Goal: Information Seeking & Learning: Compare options

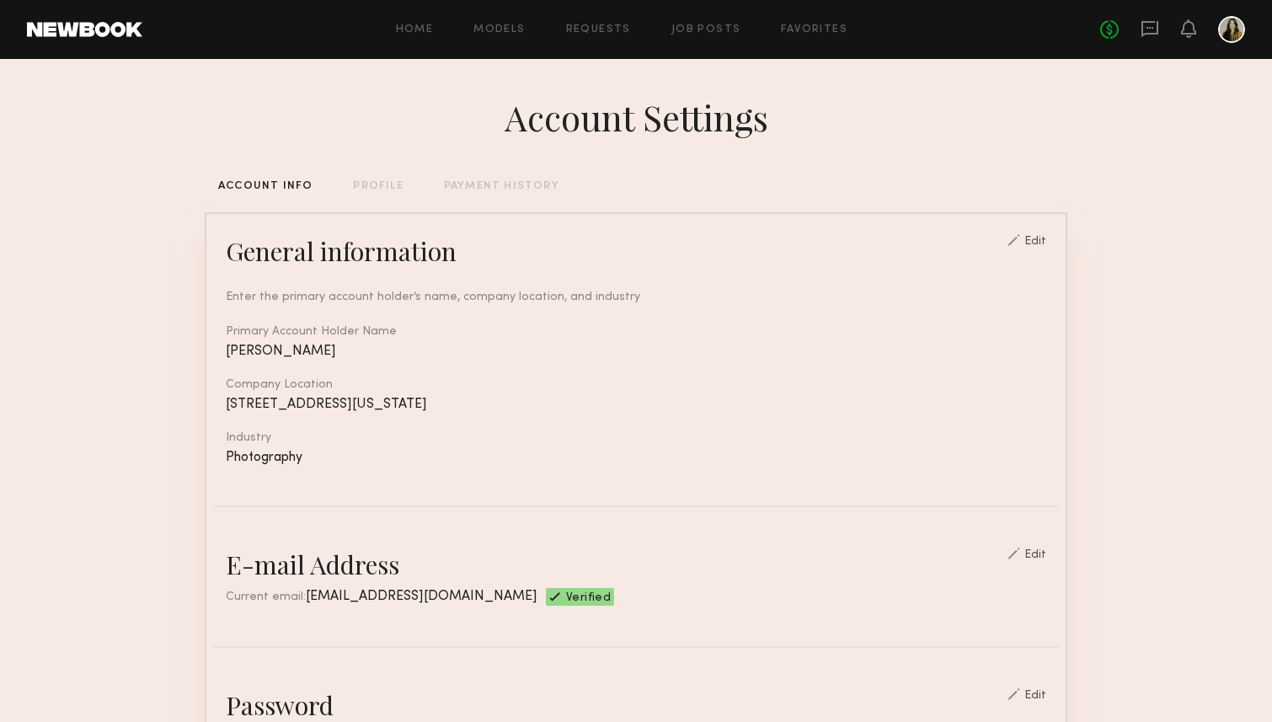
click at [1140, 32] on div "No fees up to $5,000" at bounding box center [1172, 29] width 145 height 27
click at [1137, 52] on header "Home Models Requests Job Posts Favorites Sign Out No fees up to $5,000" at bounding box center [636, 29] width 1272 height 59
click at [1159, 28] on div "No fees up to $5,000" at bounding box center [1172, 29] width 145 height 27
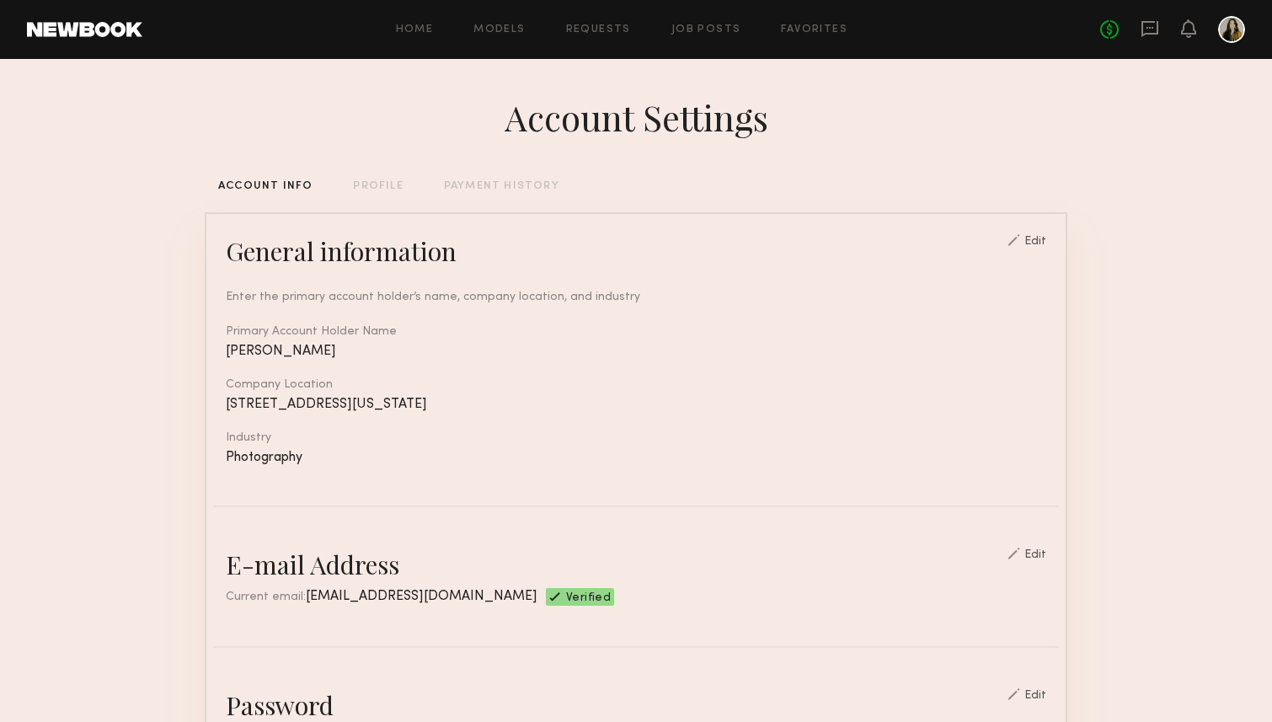
click at [1151, 38] on link at bounding box center [1150, 29] width 19 height 21
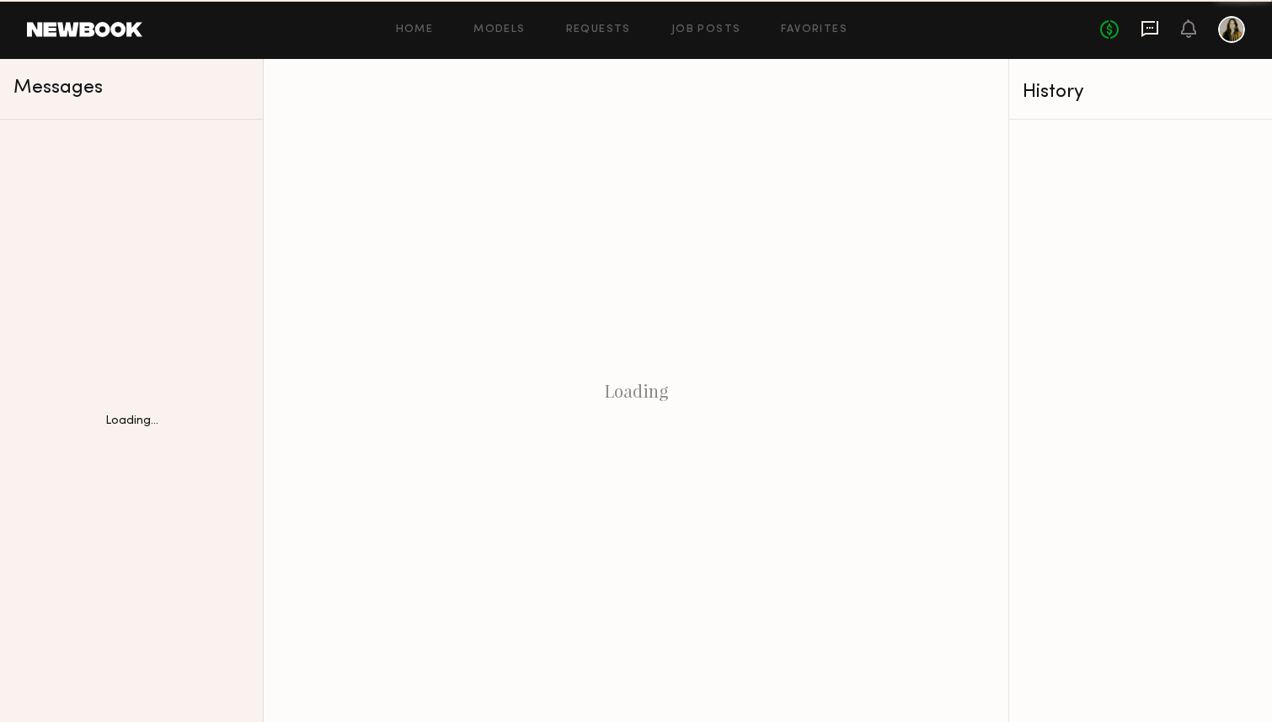
click at [1149, 27] on icon at bounding box center [1150, 28] width 7 height 2
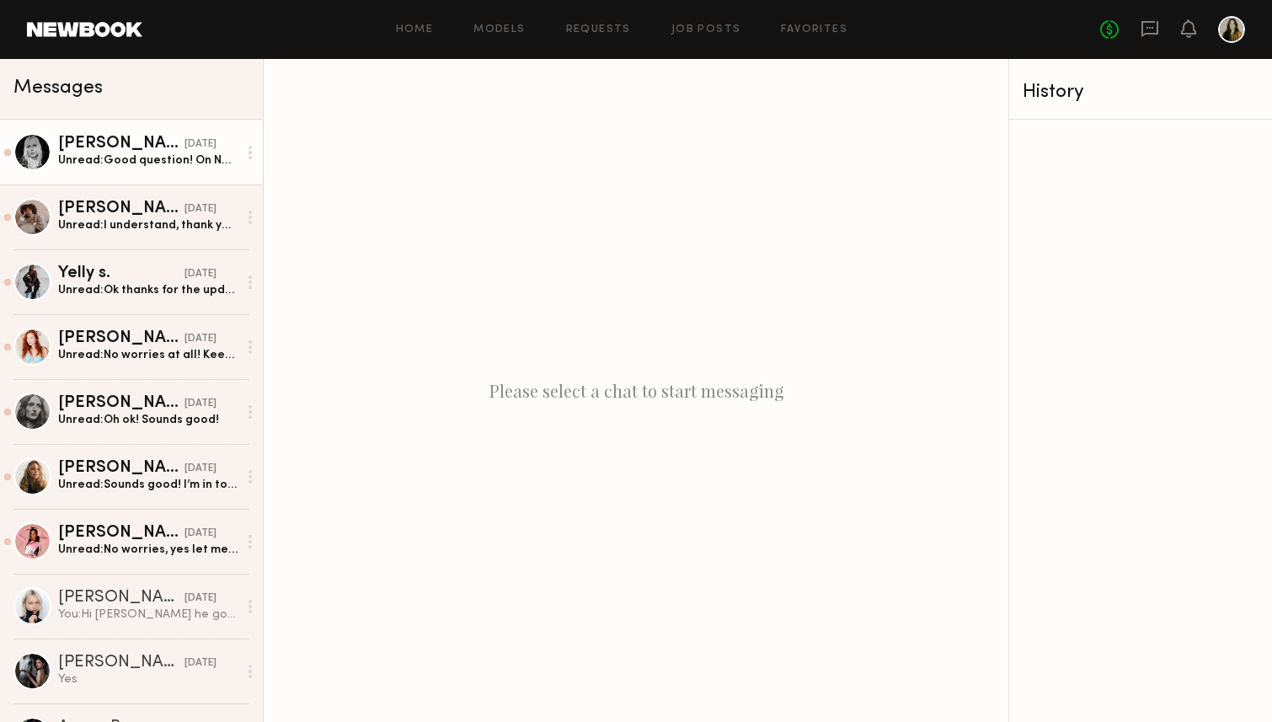
click at [120, 163] on div "Unread: Good question! On Newbook, any job offer you see is an all-in rate, whi…" at bounding box center [147, 160] width 179 height 16
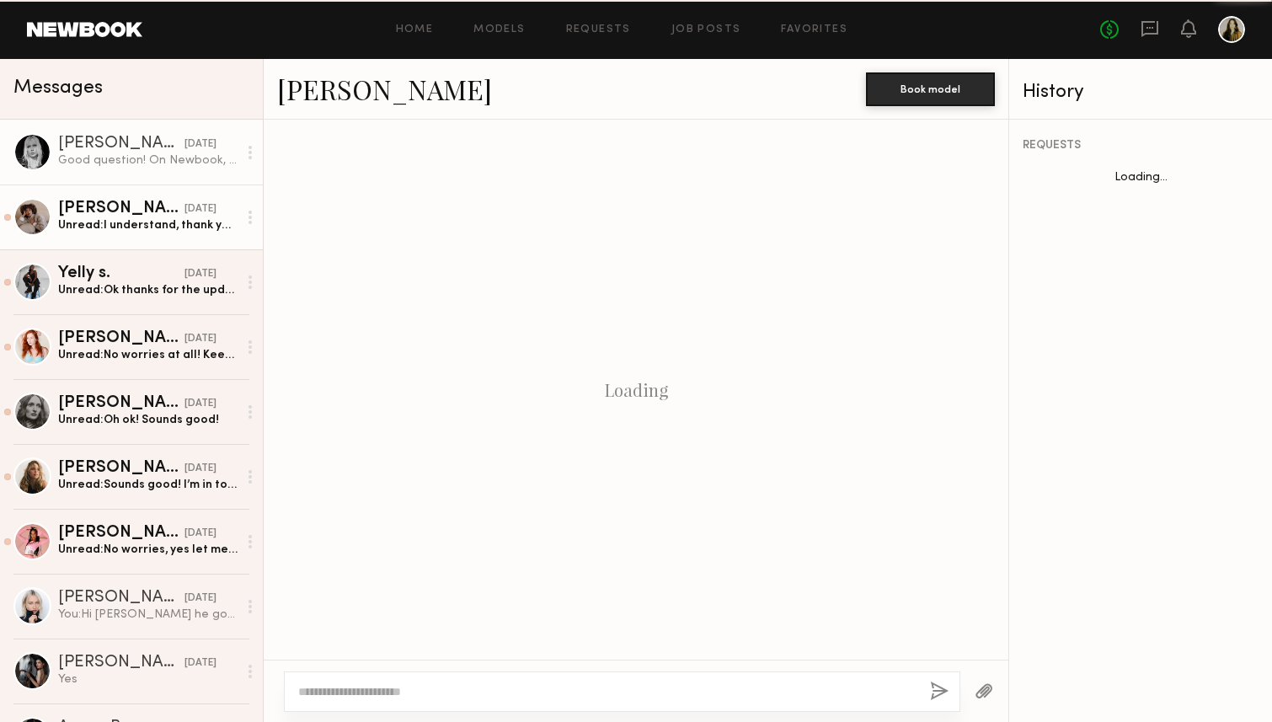
scroll to position [1322, 0]
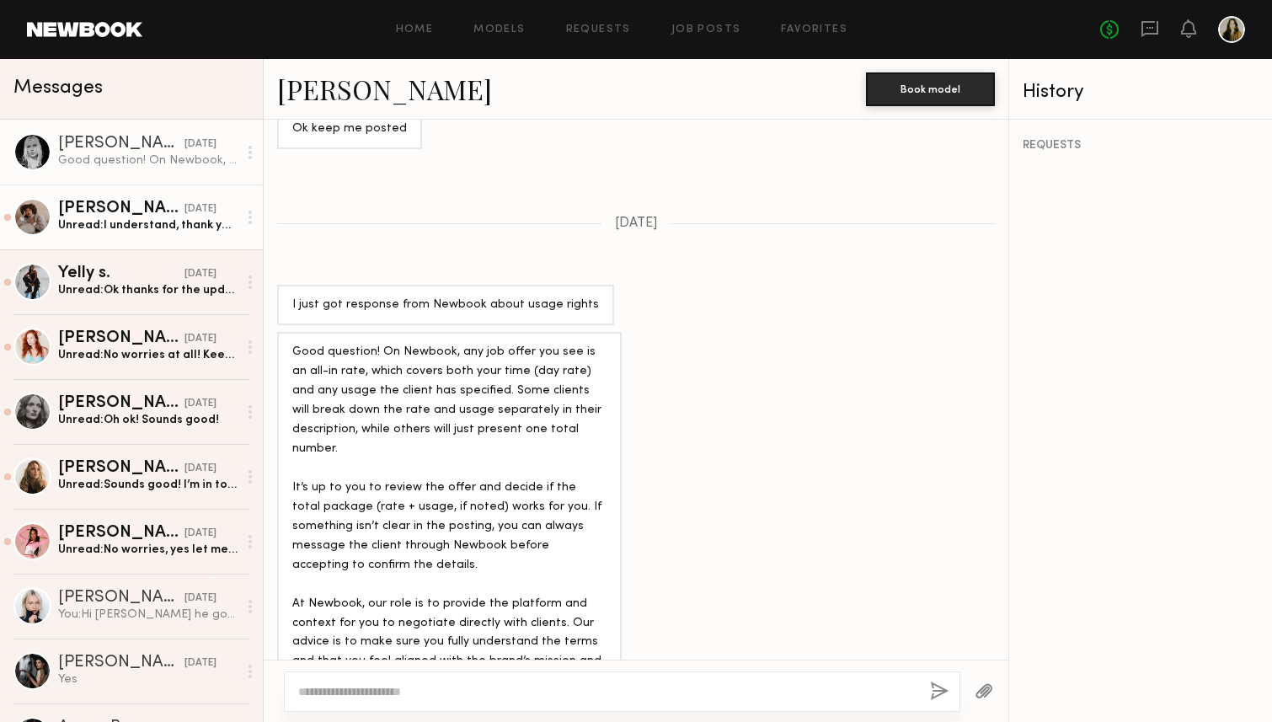
click at [139, 217] on div "Unread: I understand, thank you!" at bounding box center [147, 225] width 179 height 16
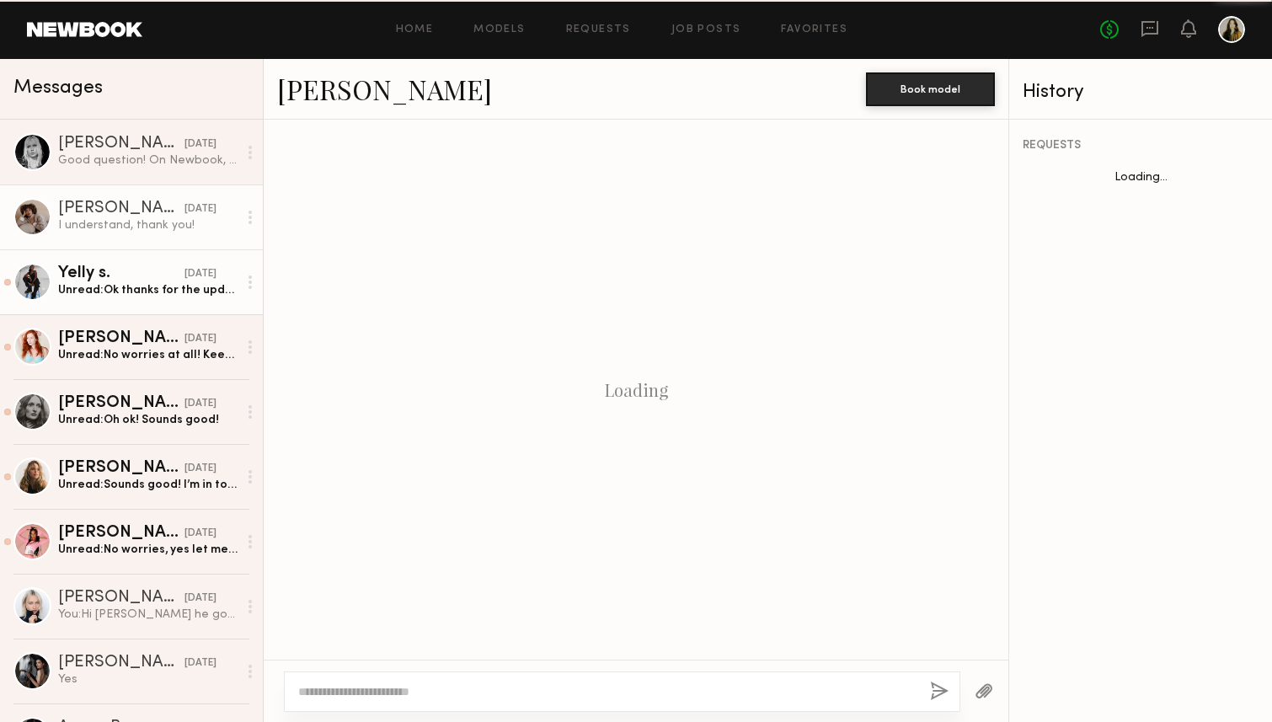
scroll to position [981, 0]
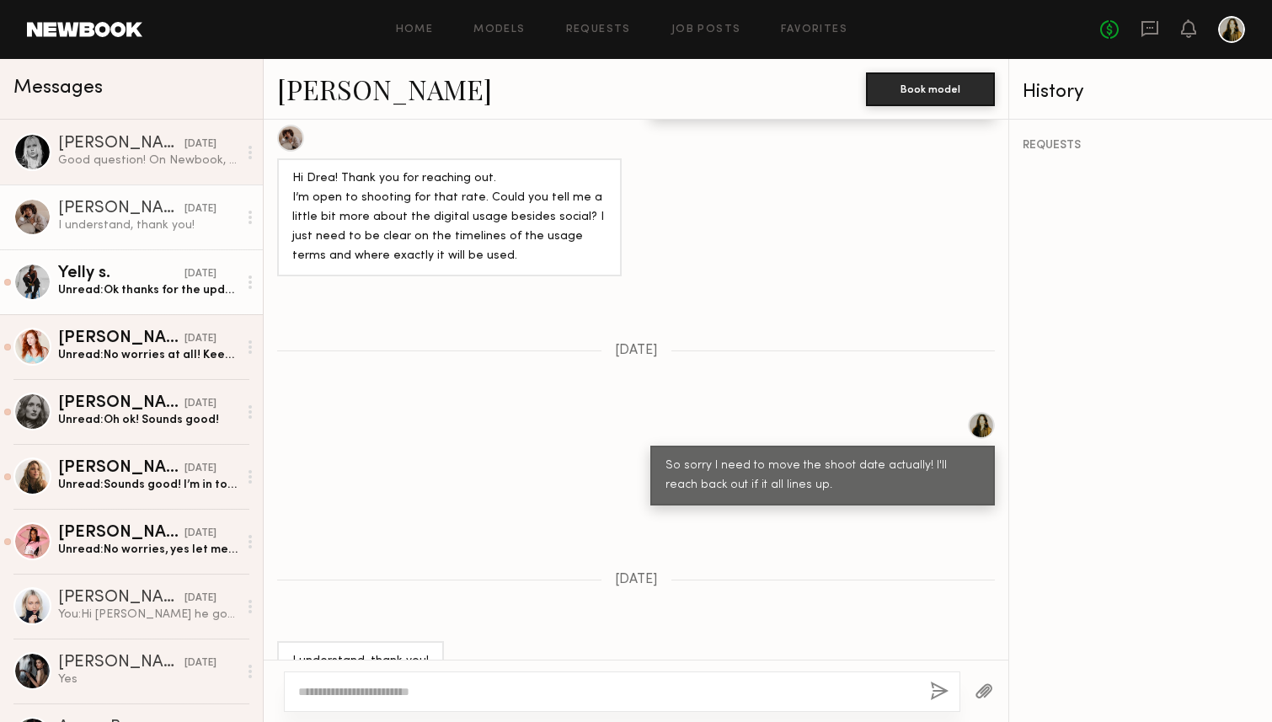
click at [147, 293] on div "Unread: Ok thanks for the update" at bounding box center [147, 290] width 179 height 16
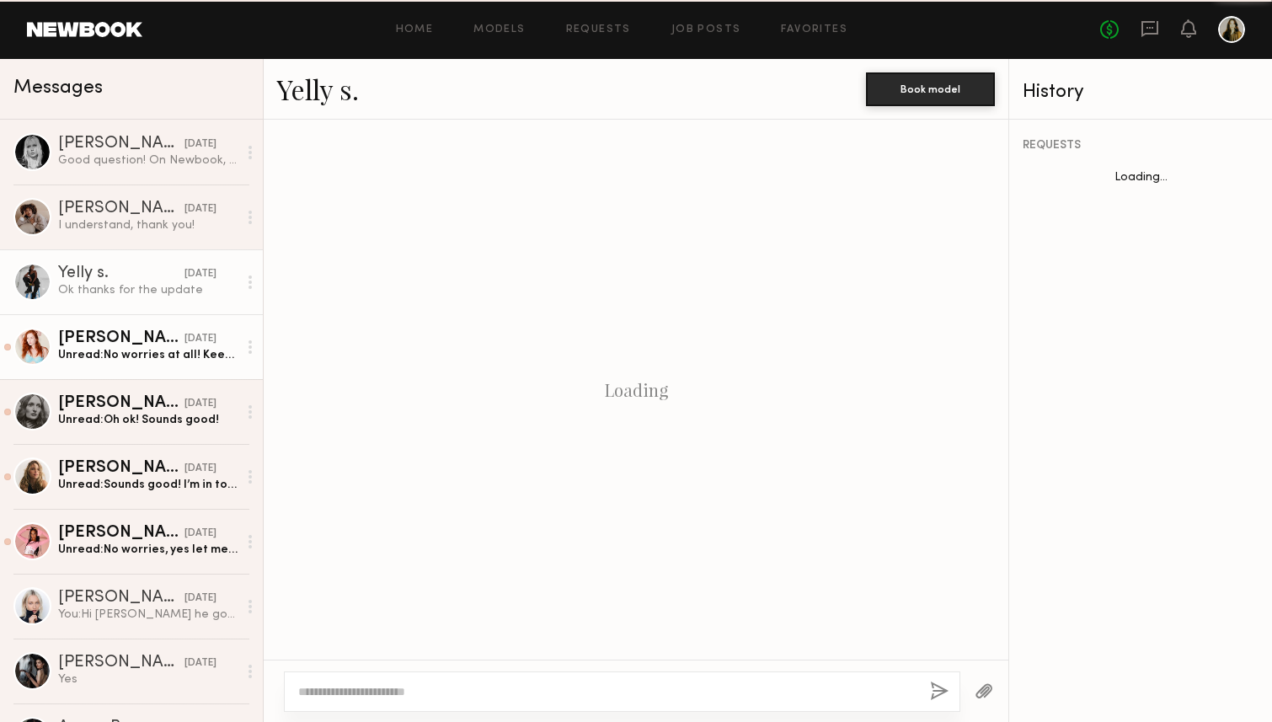
scroll to position [815, 0]
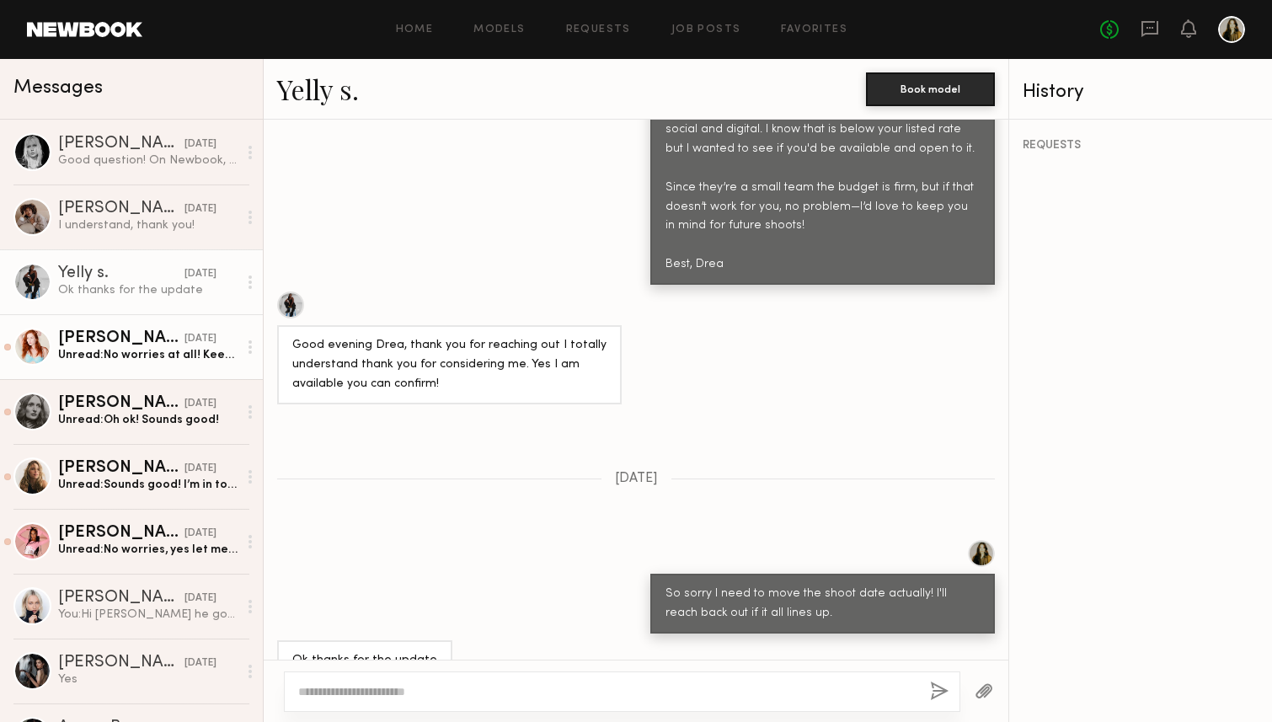
click at [155, 351] on div "Unread: No worries at all! Keep me posted! Sounds good!:)" at bounding box center [147, 355] width 179 height 16
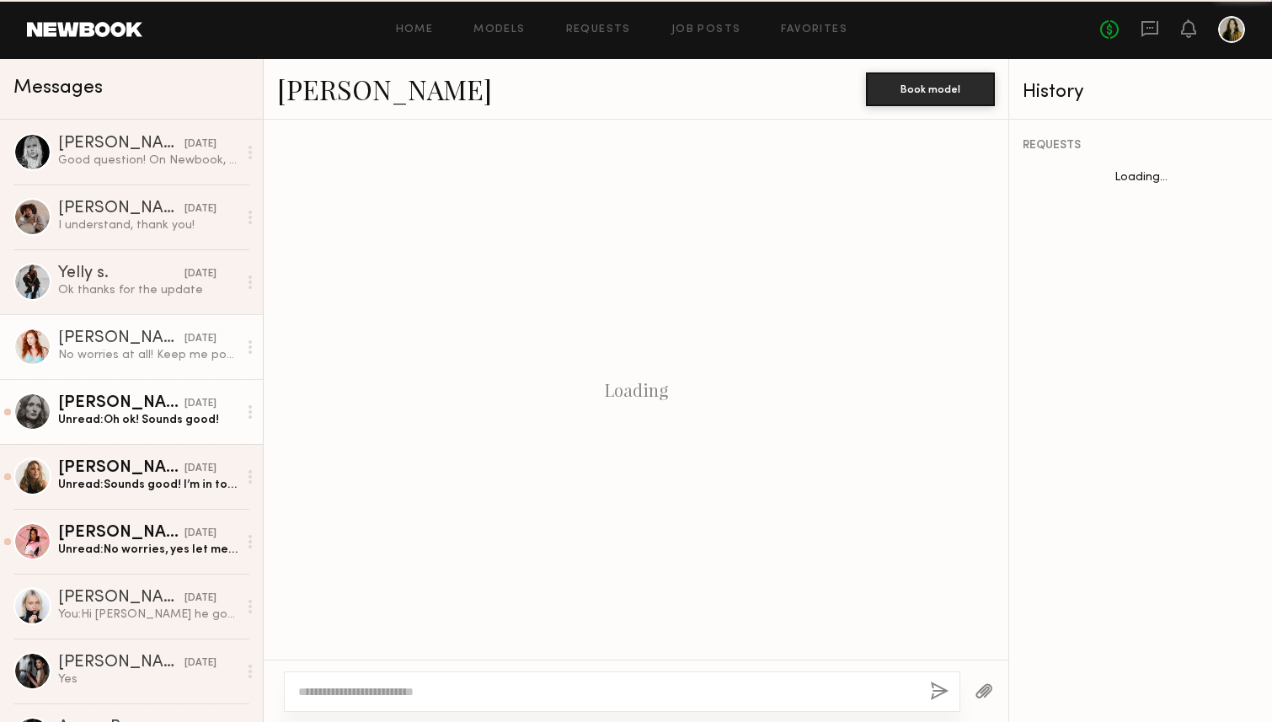
scroll to position [1046, 0]
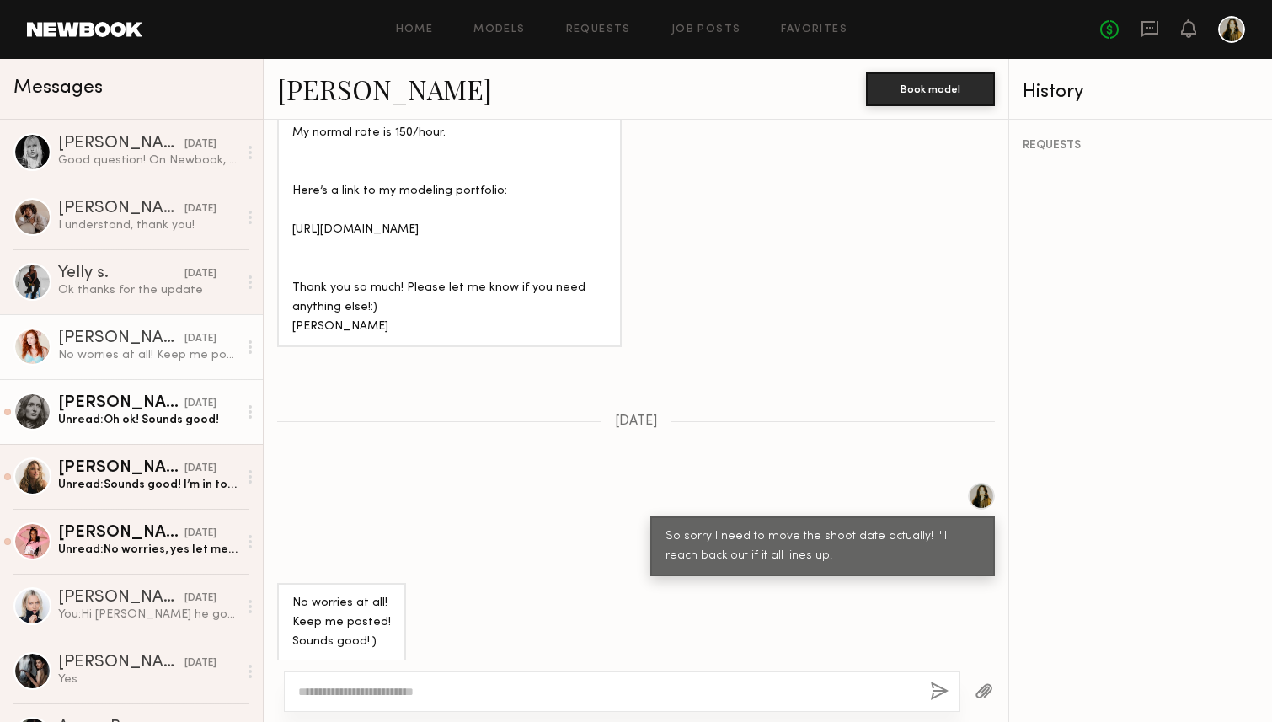
click at [154, 400] on div "Rebecca H." at bounding box center [121, 403] width 126 height 17
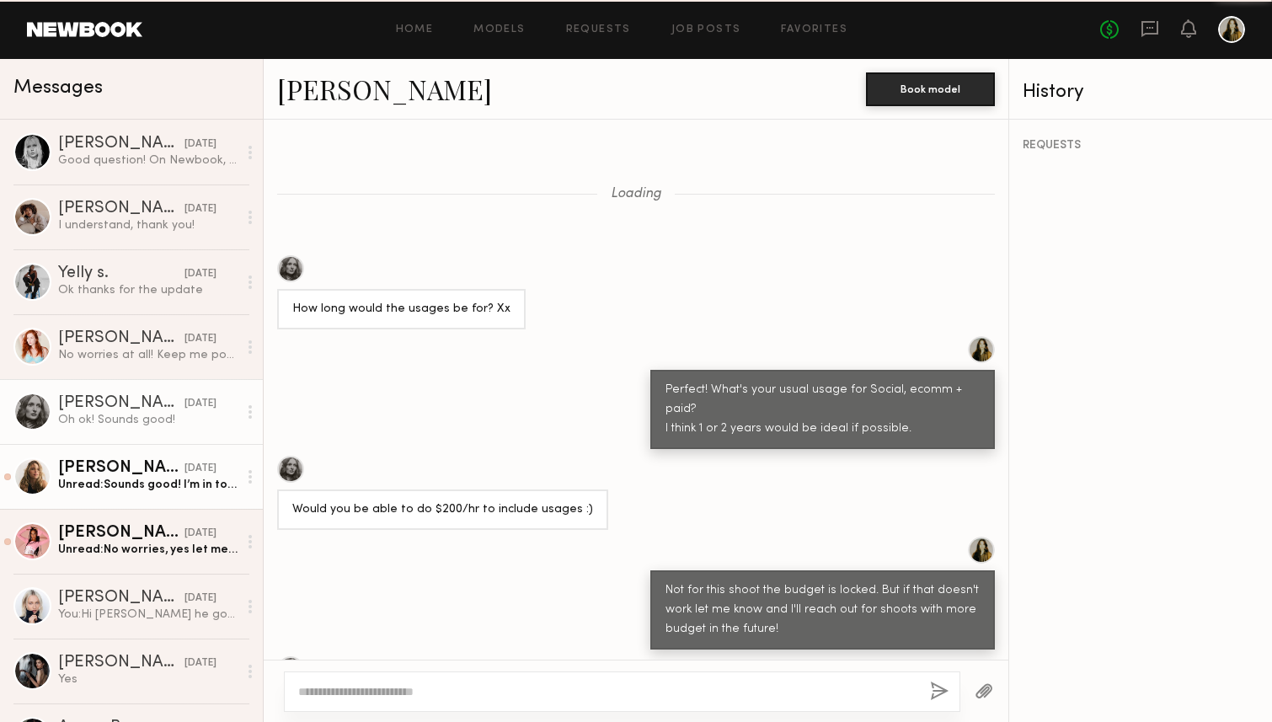
scroll to position [568, 0]
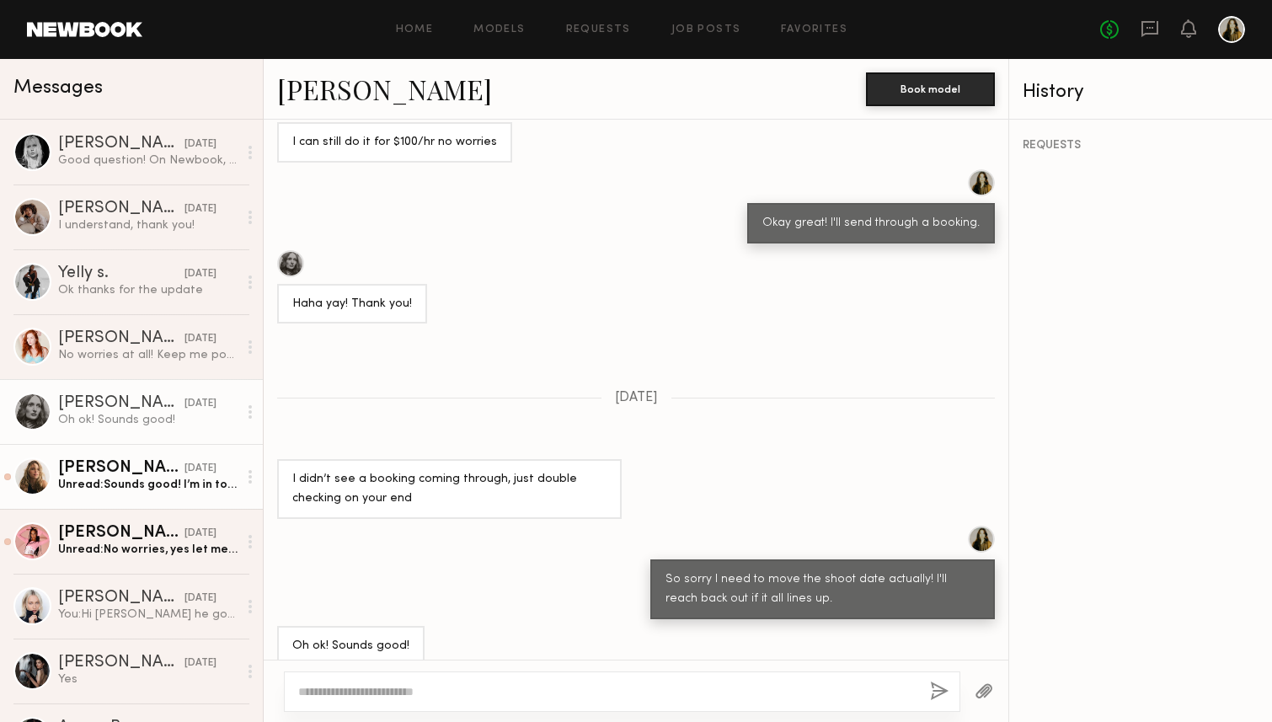
click at [158, 469] on div "Leigh D." at bounding box center [121, 468] width 126 height 17
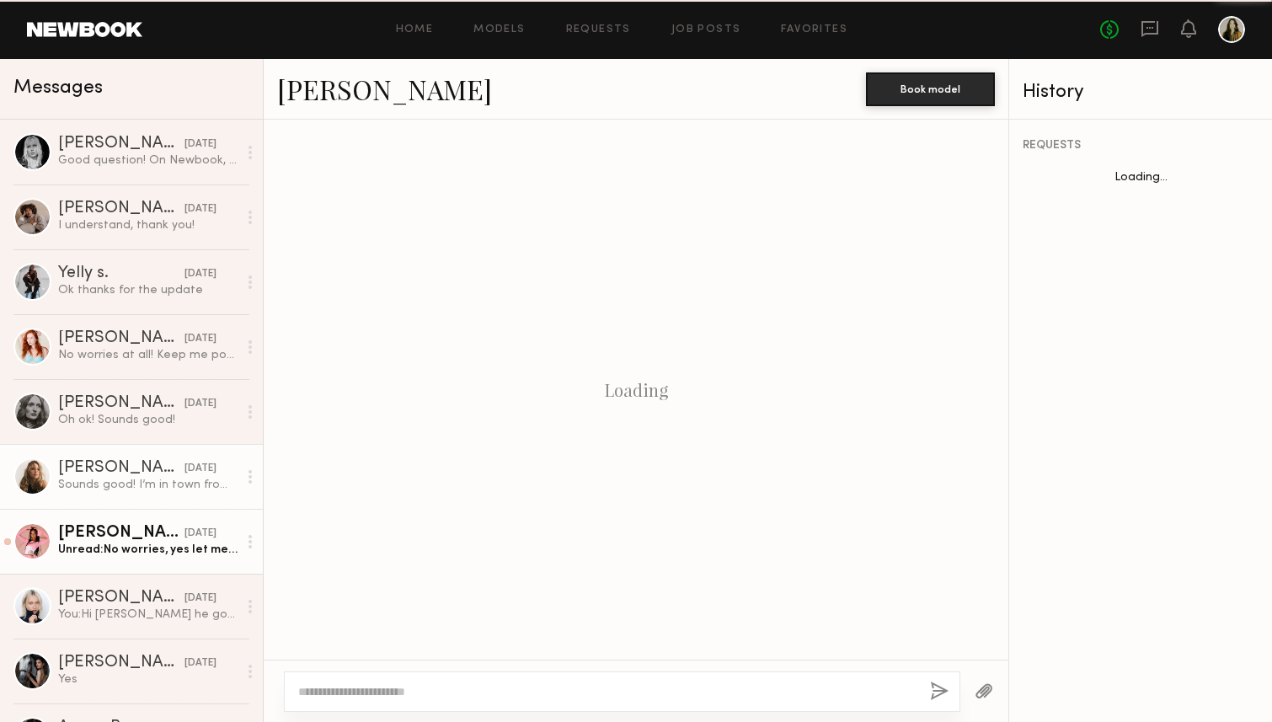
scroll to position [1062, 0]
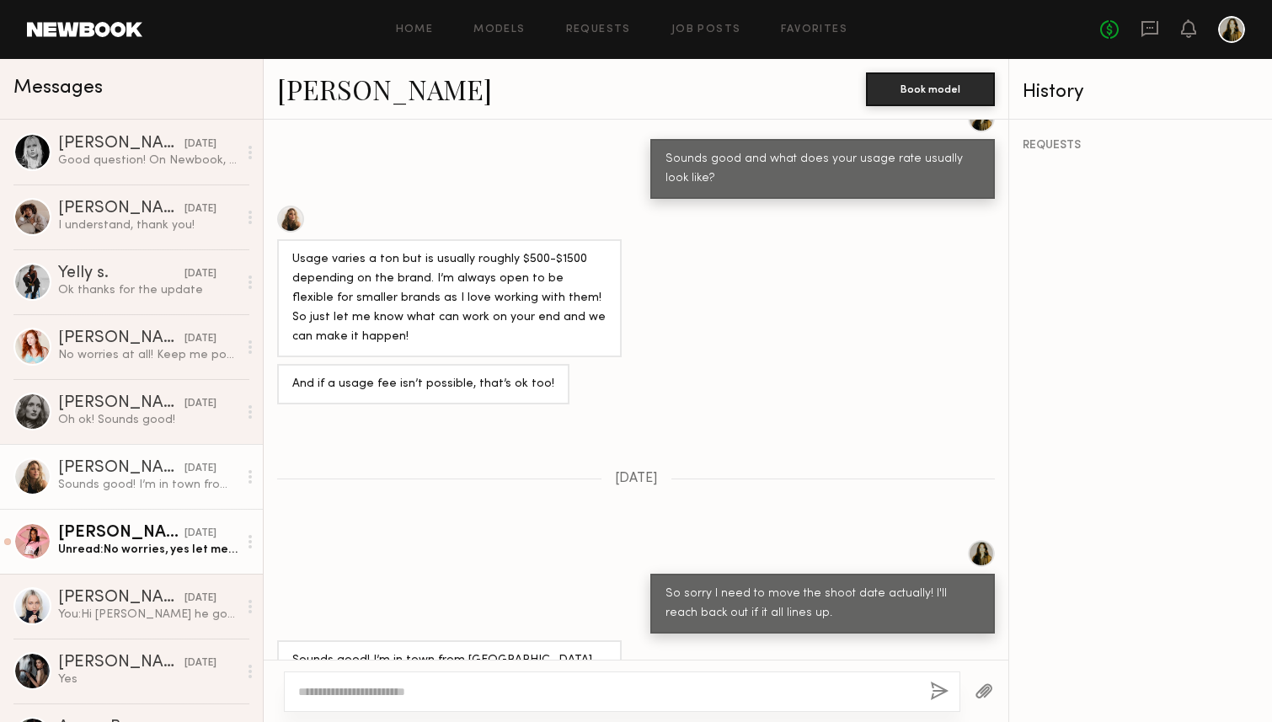
click at [158, 535] on div "Zohara E." at bounding box center [121, 533] width 126 height 17
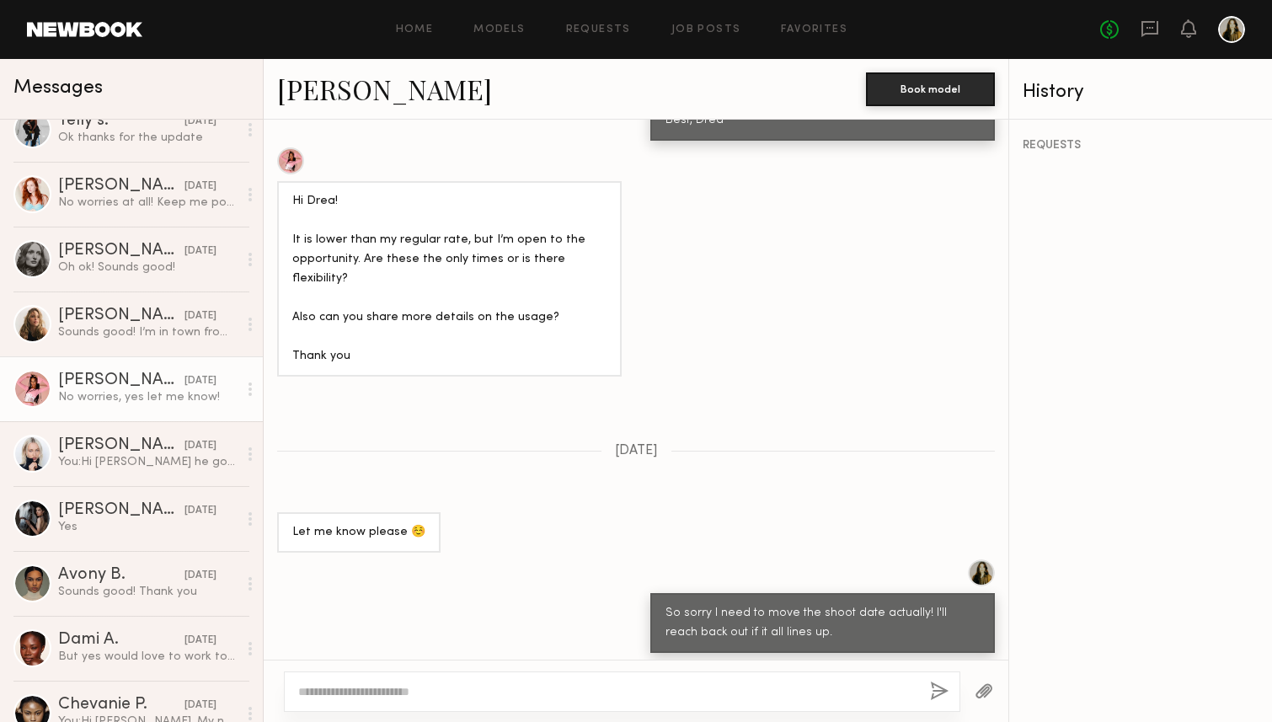
scroll to position [153, 0]
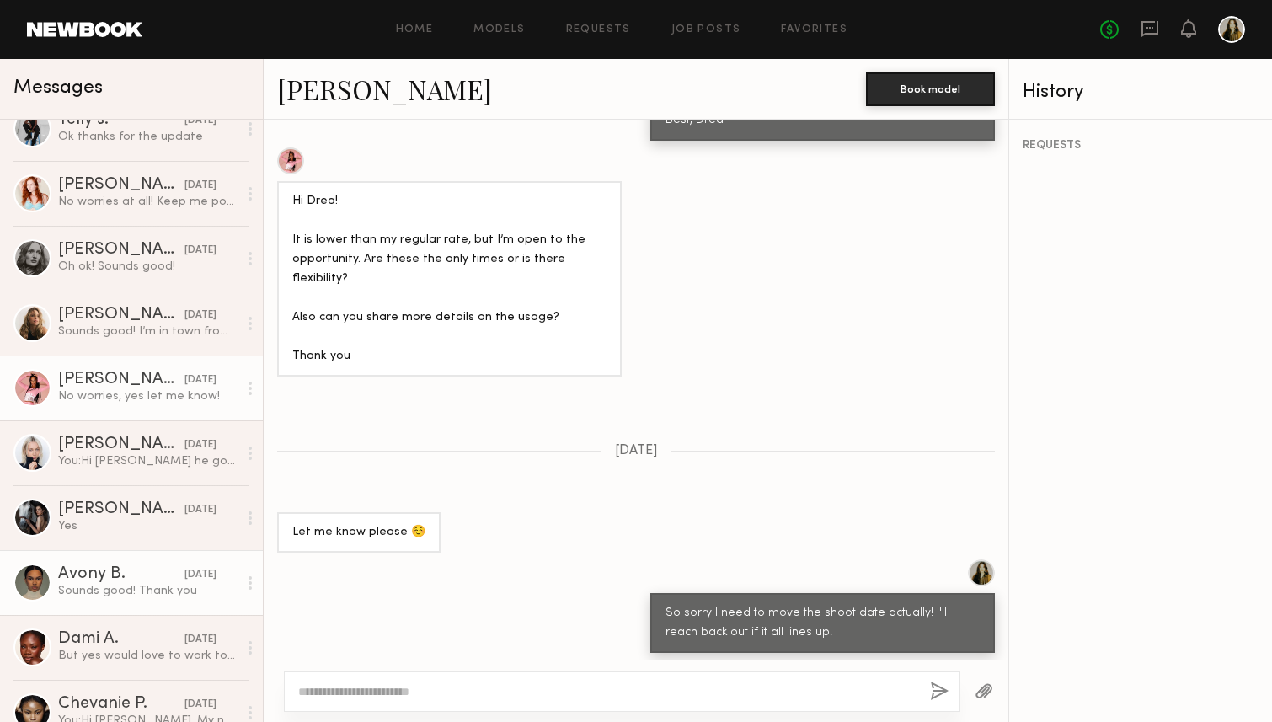
click at [147, 574] on div "Avony B." at bounding box center [121, 574] width 126 height 17
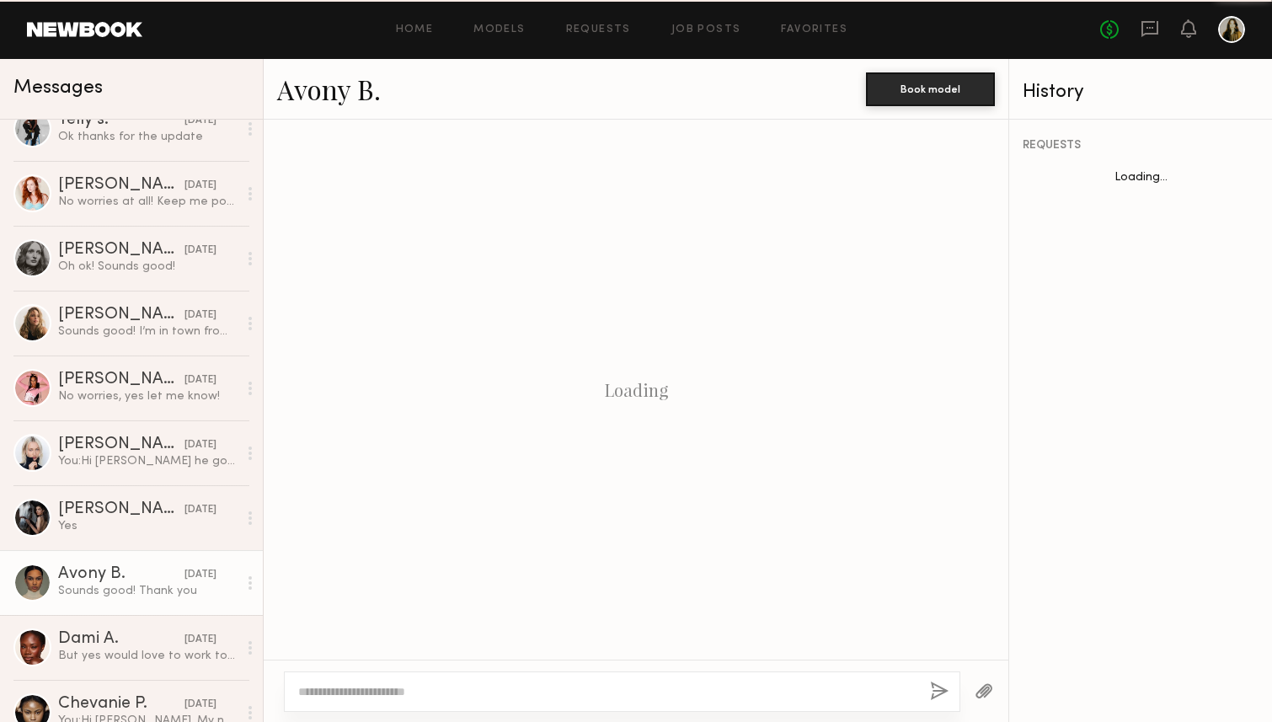
scroll to position [1003, 0]
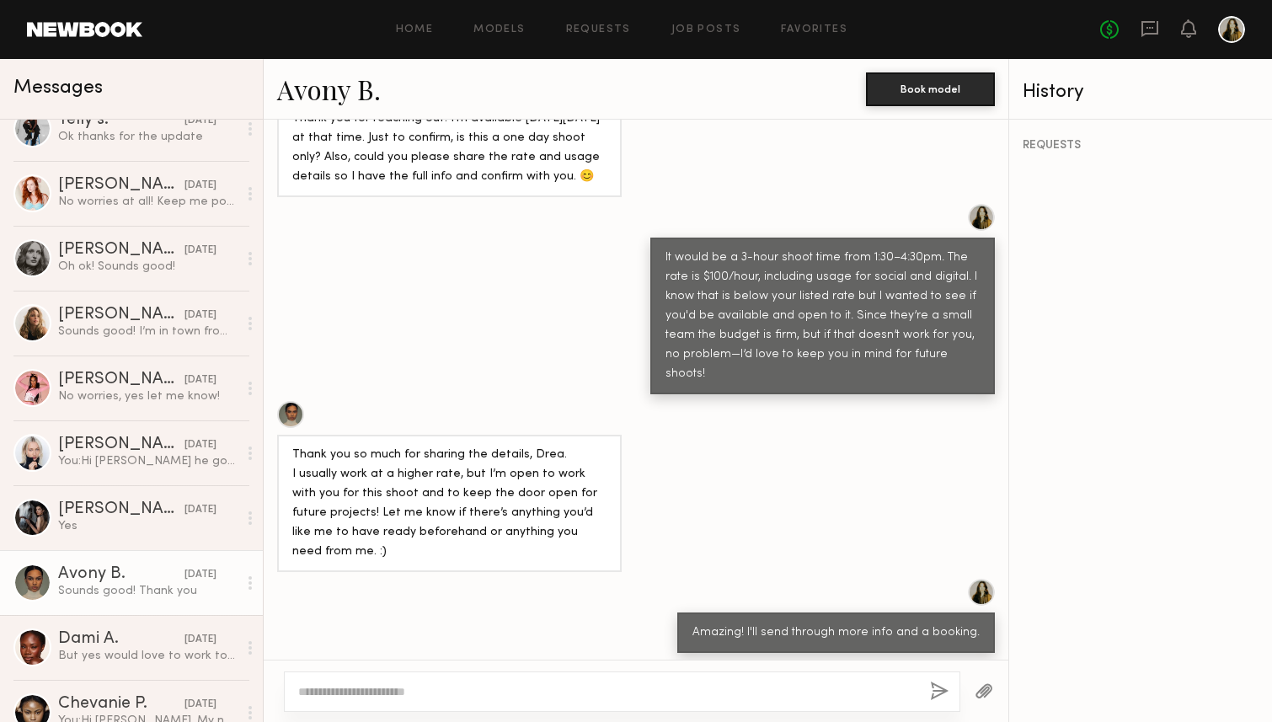
click at [347, 77] on link "Avony B." at bounding box center [329, 89] width 104 height 36
click at [826, 408] on div "Thank you so much for sharing the details, Drea. I usually work at a higher rat…" at bounding box center [636, 486] width 745 height 171
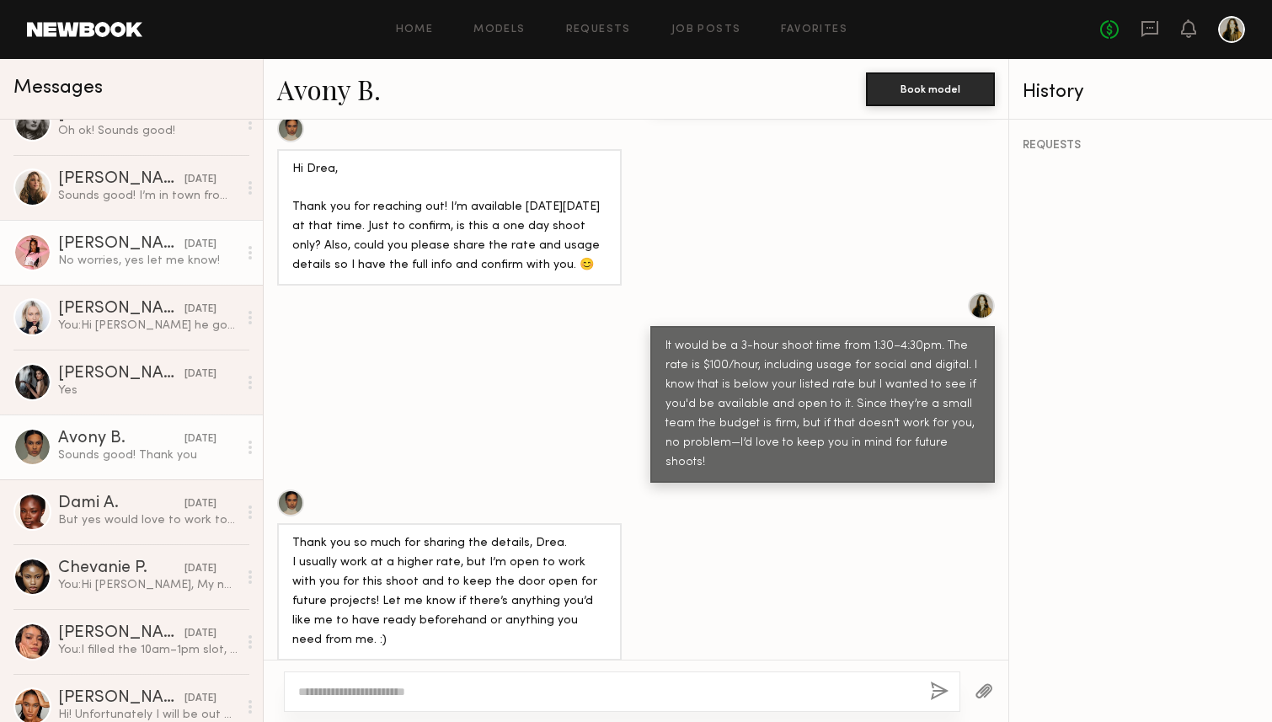
scroll to position [290, 0]
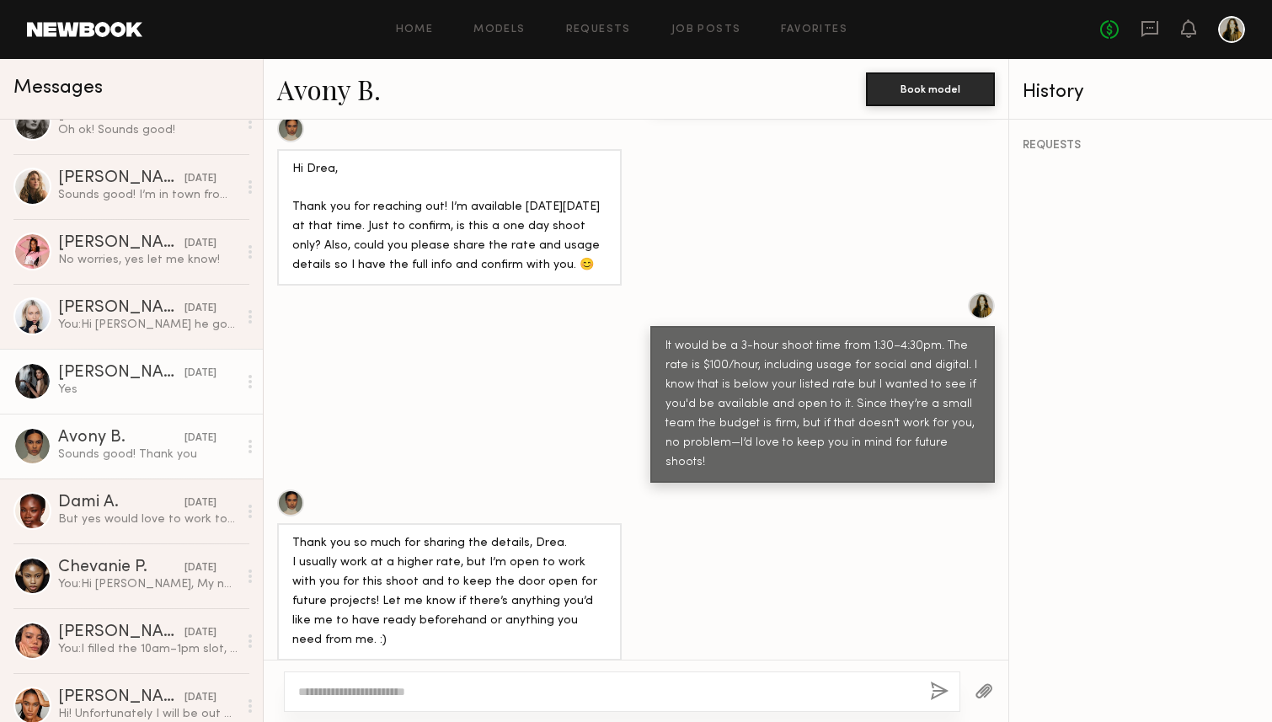
click at [135, 373] on div "Margarita K." at bounding box center [121, 373] width 126 height 17
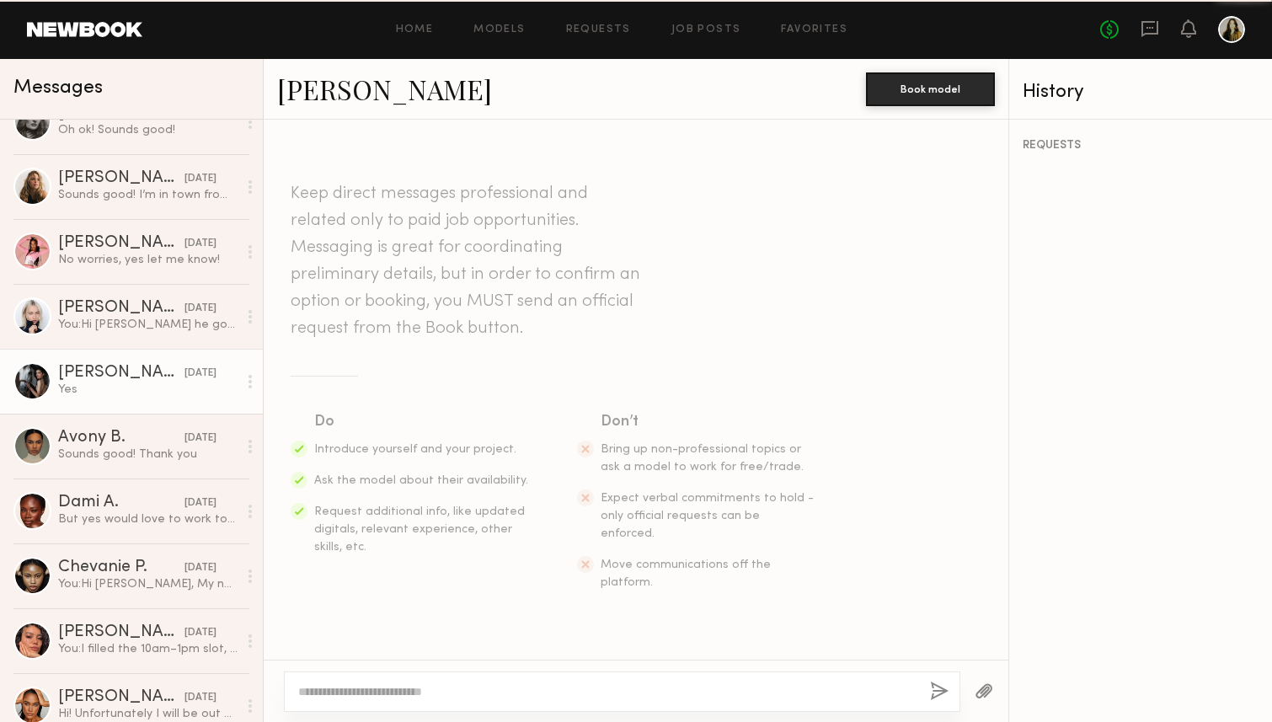
scroll to position [915, 0]
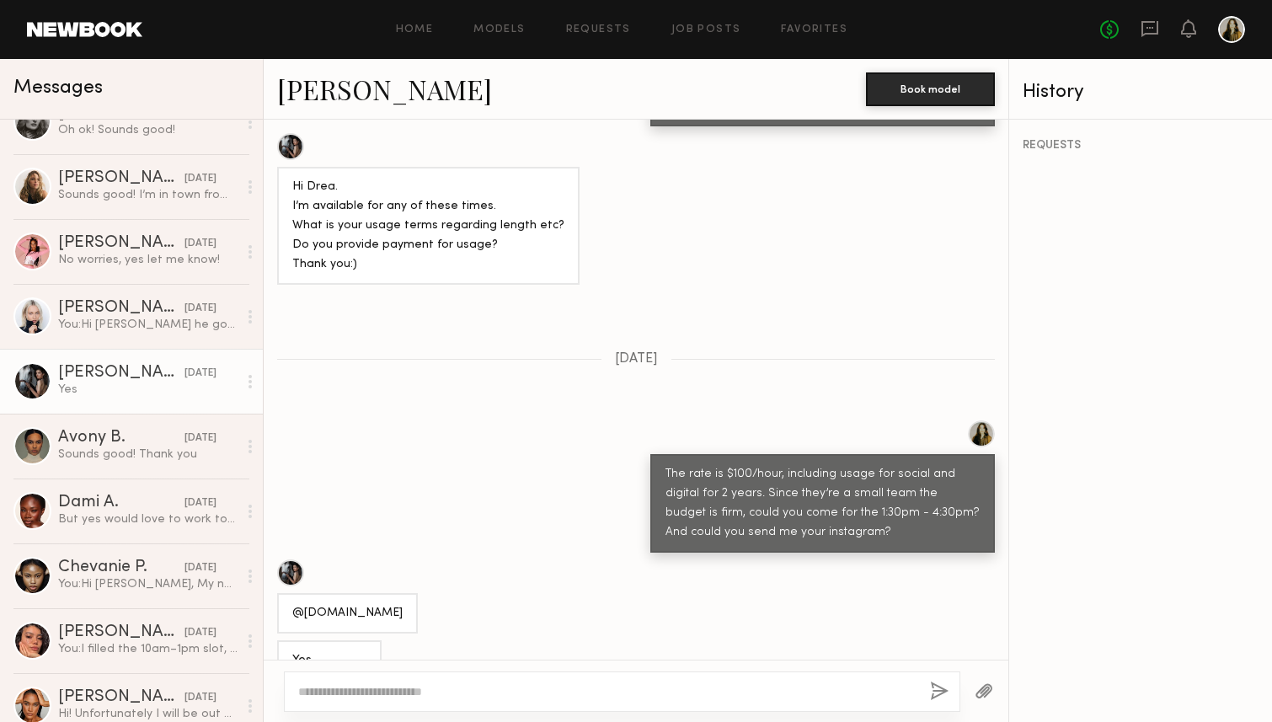
click at [309, 87] on link "Margarita K." at bounding box center [384, 89] width 215 height 36
click at [325, 93] on link "Margarita K." at bounding box center [384, 89] width 215 height 36
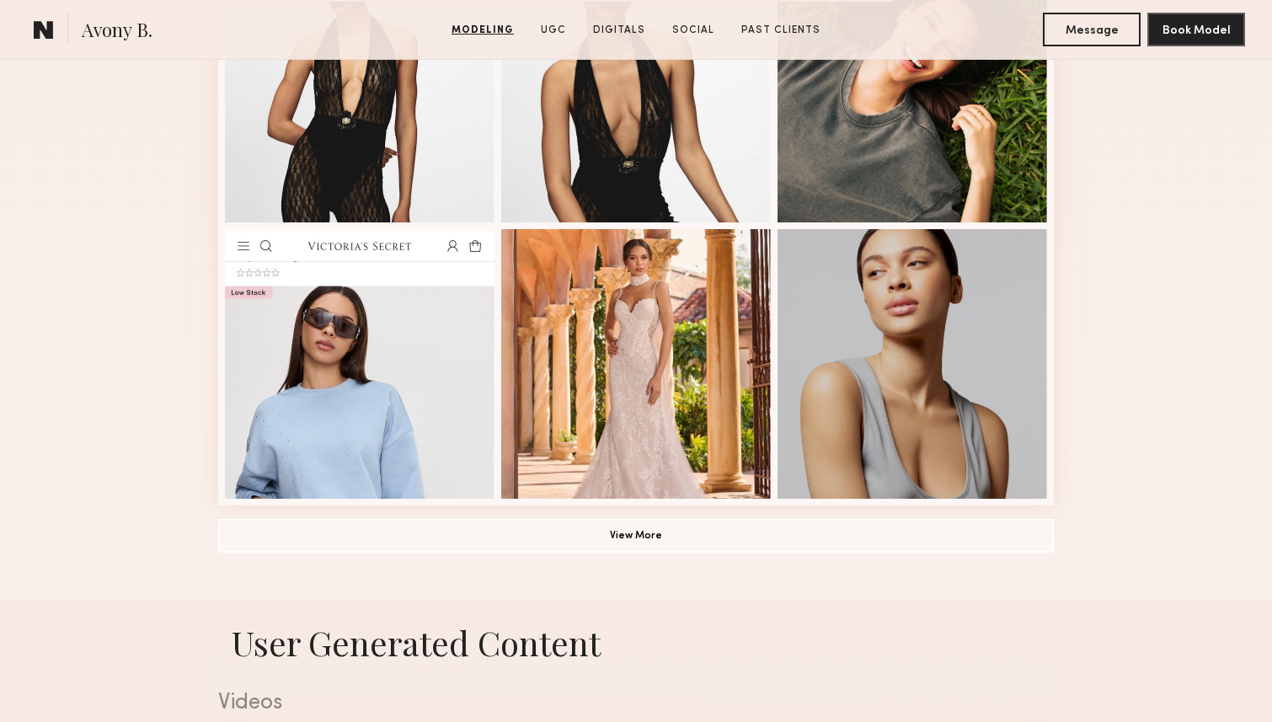
scroll to position [1100, 0]
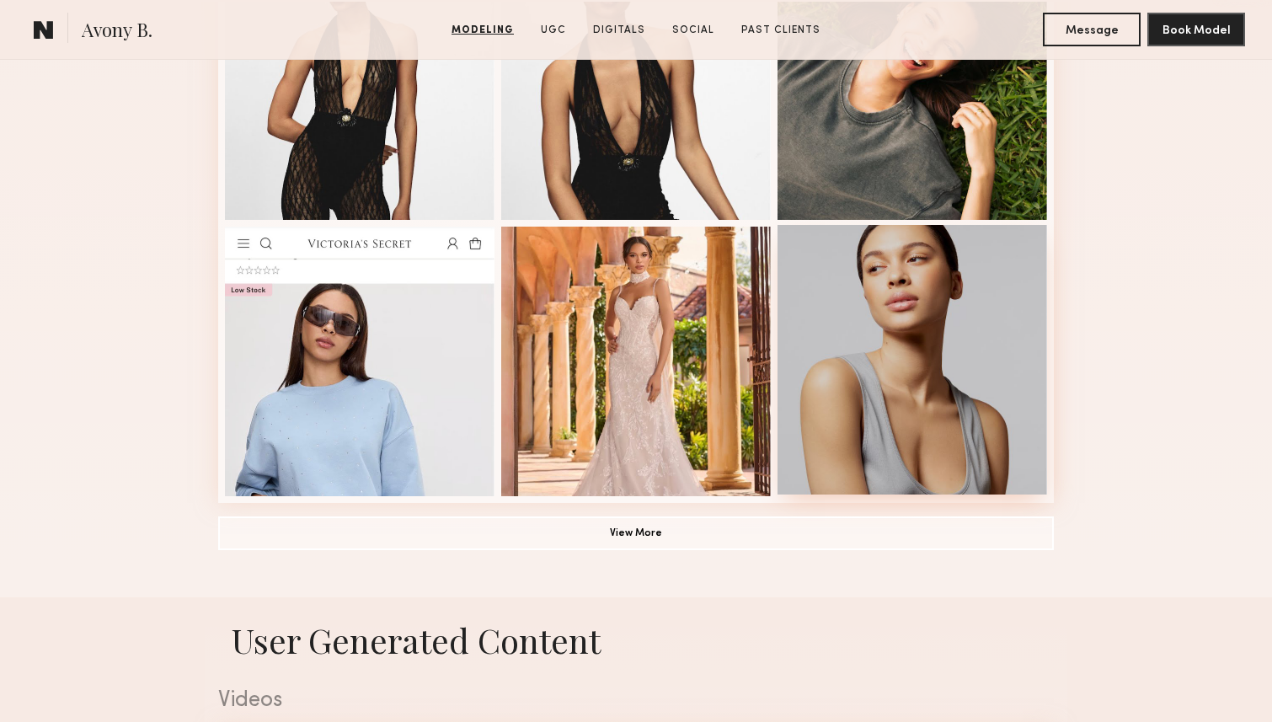
click at [916, 361] on div at bounding box center [913, 360] width 270 height 270
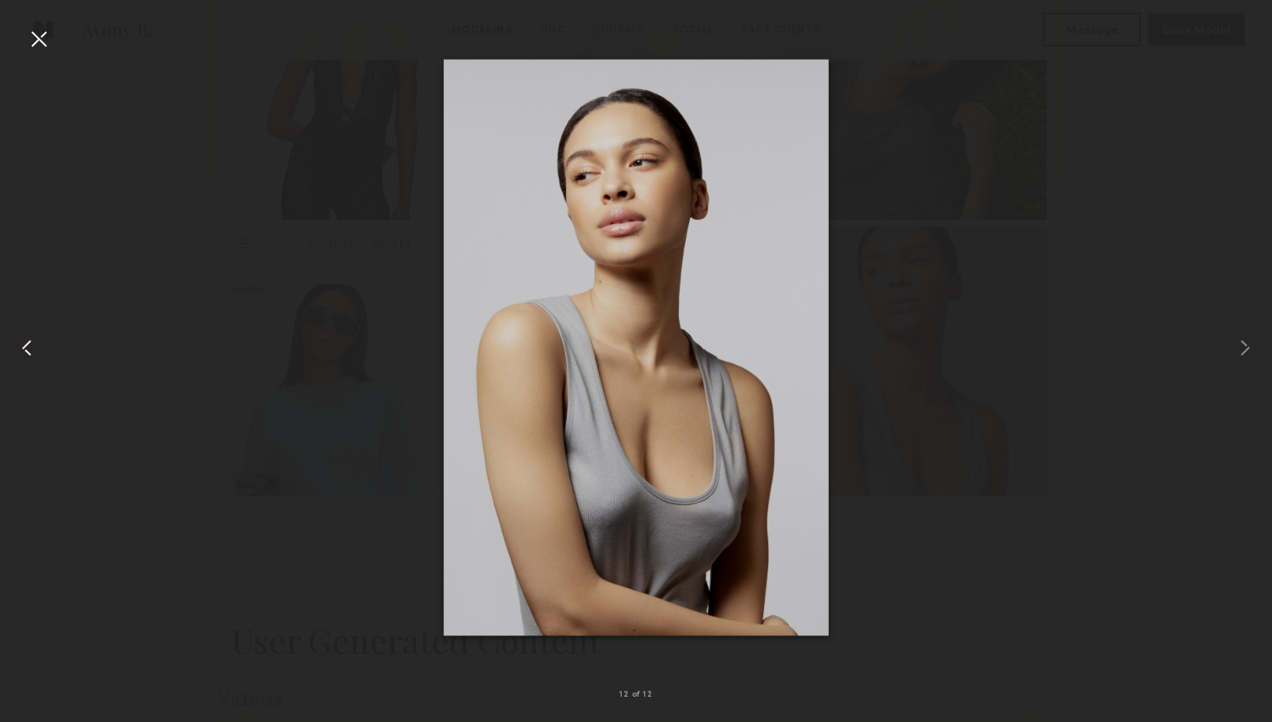
click at [30, 344] on common-icon at bounding box center [26, 347] width 27 height 27
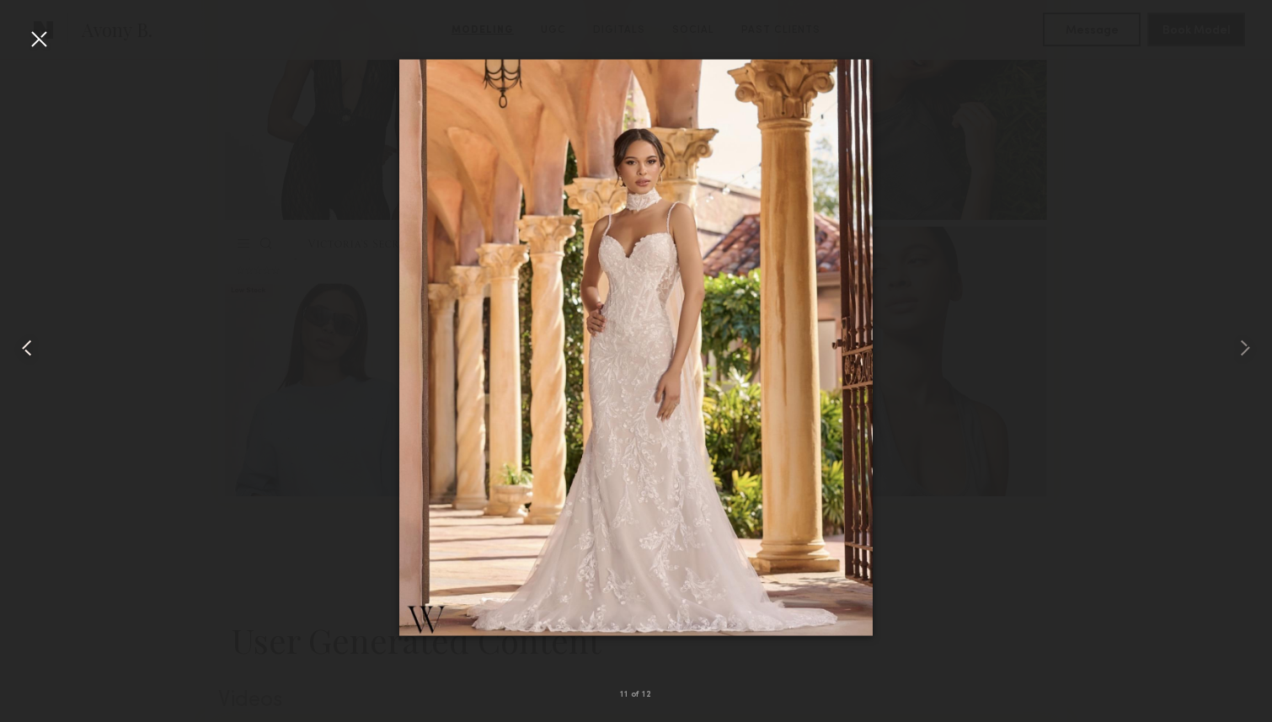
click at [30, 344] on common-icon at bounding box center [26, 347] width 27 height 27
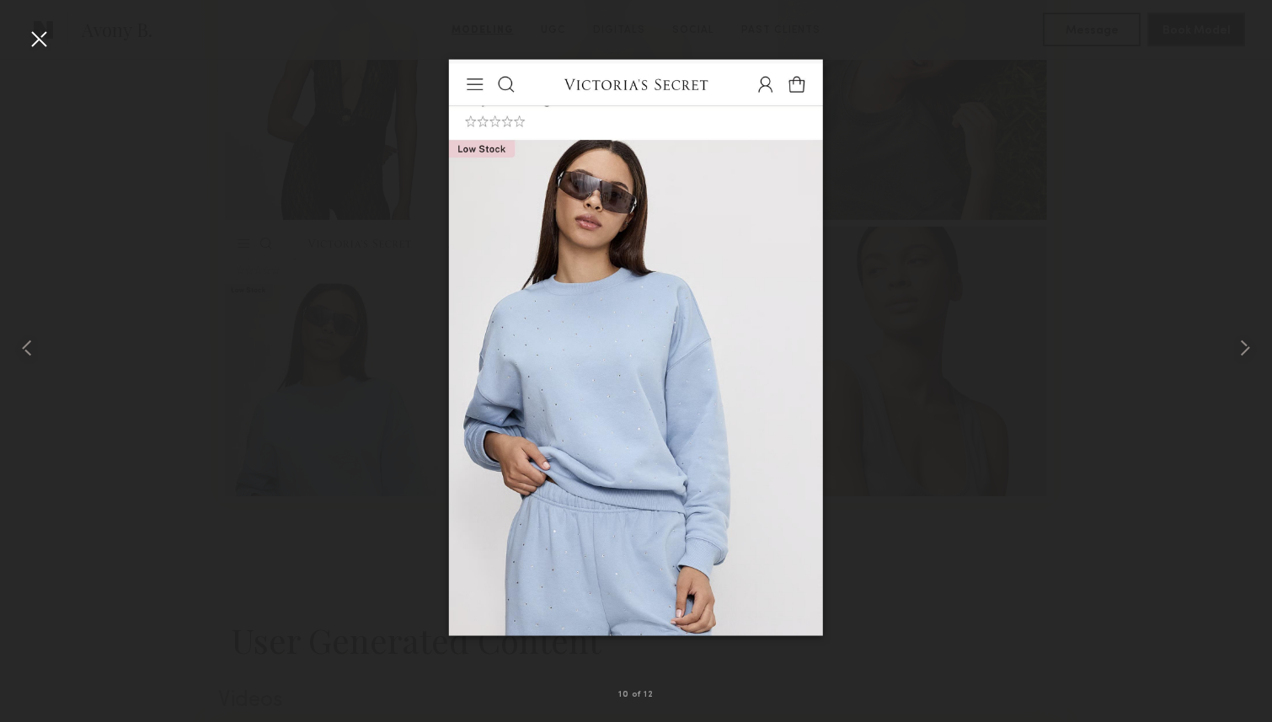
click at [976, 461] on div at bounding box center [636, 347] width 1272 height 641
click at [39, 32] on div at bounding box center [38, 38] width 27 height 27
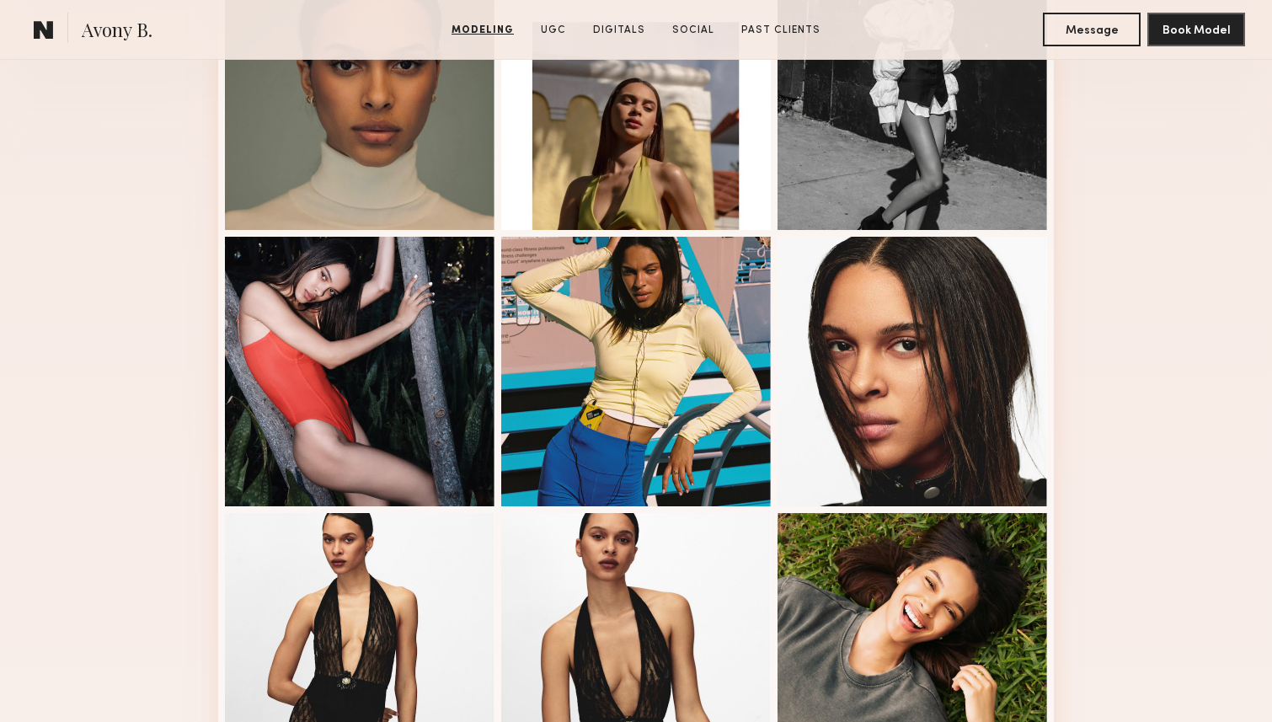
scroll to position [0, 0]
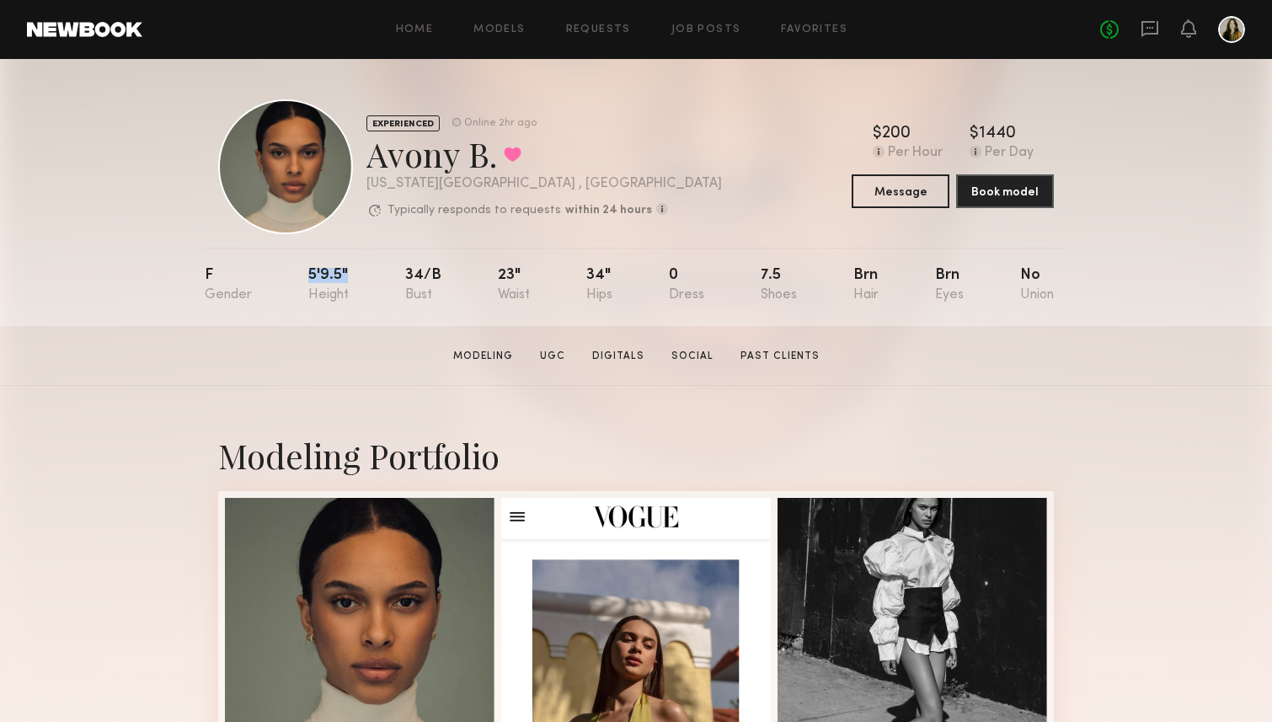
drag, startPoint x: 310, startPoint y: 273, endPoint x: 345, endPoint y: 273, distance: 34.5
click at [345, 273] on nb-model-profile-props "F 5'9.5" 34/b 23" 34" 0 7.5 Brn Brn No" at bounding box center [636, 287] width 863 height 78
copy div "5'9.5""
click at [1046, 376] on section "Avony B. Modeling UGC Digitals Social Past Clients Message Book Model" at bounding box center [636, 356] width 1272 height 60
click at [1147, 310] on div "EXPERIENCED Online 2hr ago Avony B. Favorited New York City , NY Typically resp…" at bounding box center [636, 192] width 1272 height 267
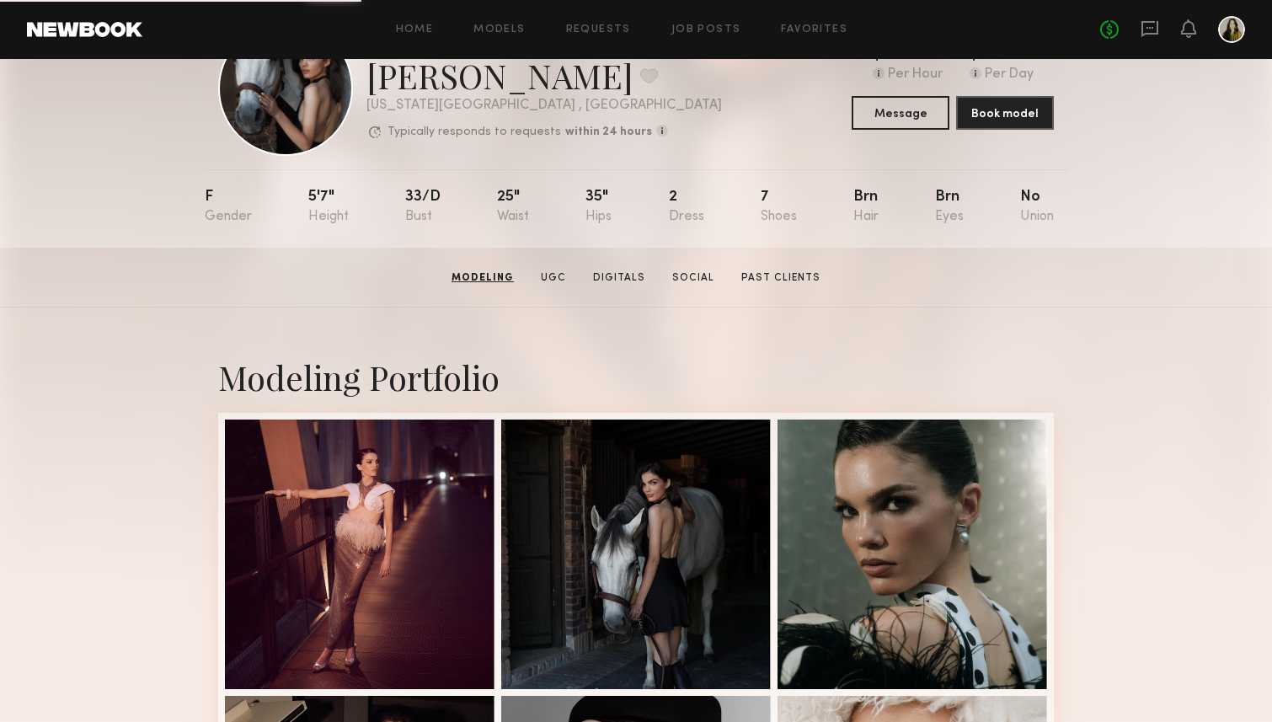
scroll to position [36, 0]
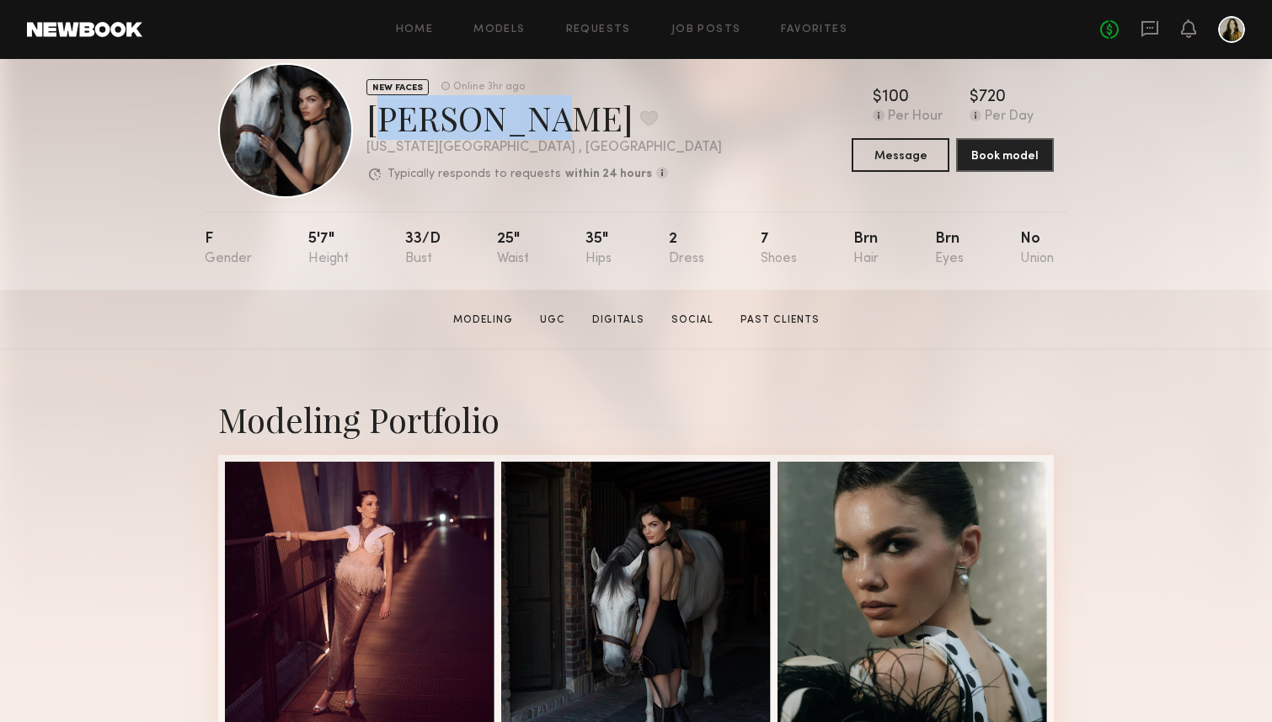
drag, startPoint x: 510, startPoint y: 117, endPoint x: 360, endPoint y: 117, distance: 150.0
click at [360, 117] on div "NEW FACES Online 3hr ago [PERSON_NAME] Favorite [US_STATE][GEOGRAPHIC_DATA] , […" at bounding box center [470, 130] width 504 height 135
copy div "[PERSON_NAME]"
click at [499, 343] on section "[PERSON_NAME] Modeling UGC Digitals Social Past Clients Message Book Model" at bounding box center [636, 320] width 1272 height 60
drag, startPoint x: 337, startPoint y: 239, endPoint x: 302, endPoint y: 239, distance: 34.5
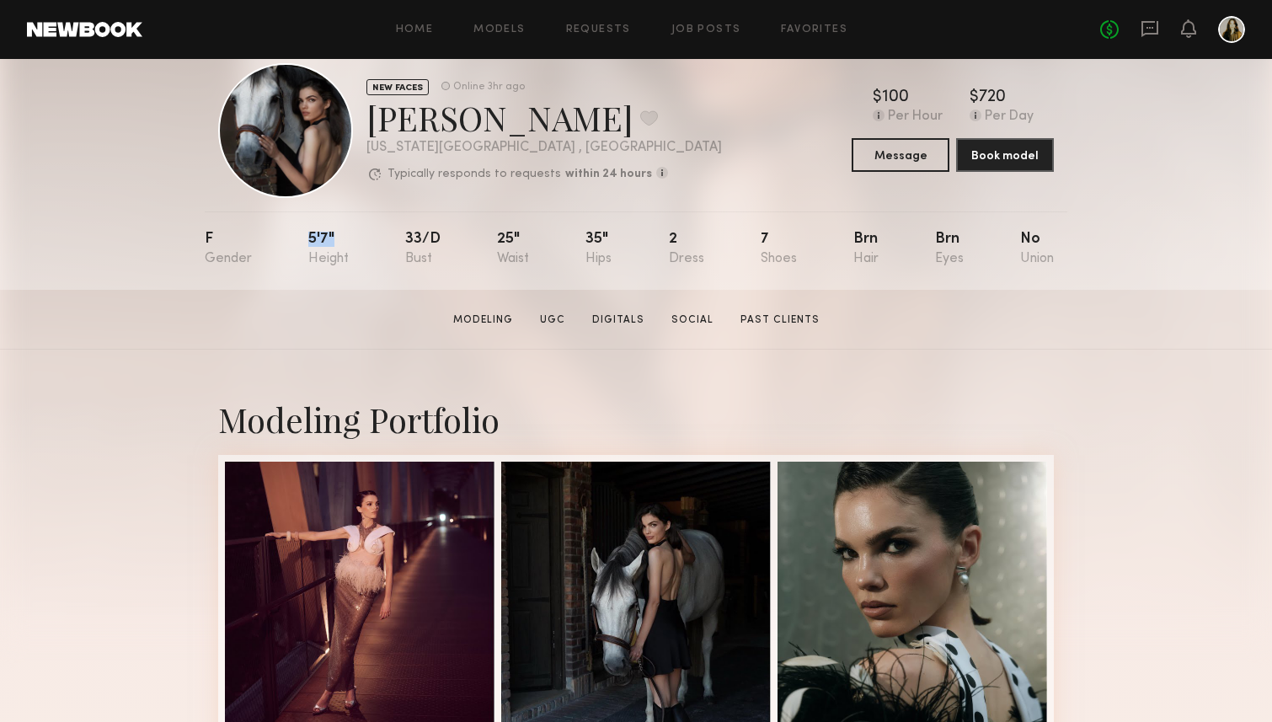
click at [302, 239] on nb-model-profile-props "F 5'7" 33/d 25" 35" 2 7 Brn Brn No" at bounding box center [636, 250] width 863 height 78
copy div "5'7""
